Goal: Task Accomplishment & Management: Use online tool/utility

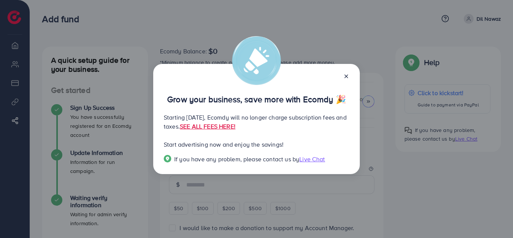
click at [348, 75] on icon at bounding box center [346, 76] width 6 height 6
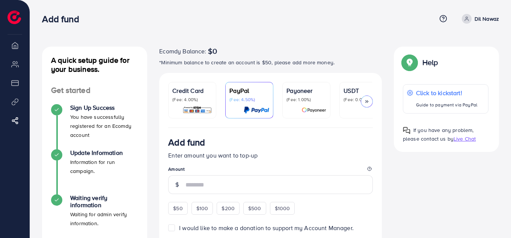
click at [368, 104] on icon at bounding box center [366, 101] width 5 height 5
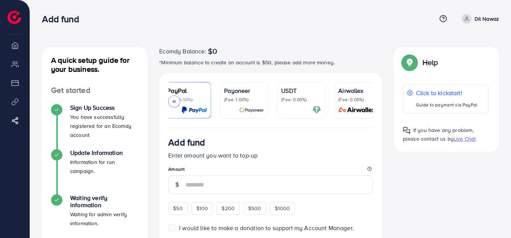
scroll to position [0, 72]
